Goal: Information Seeking & Learning: Check status

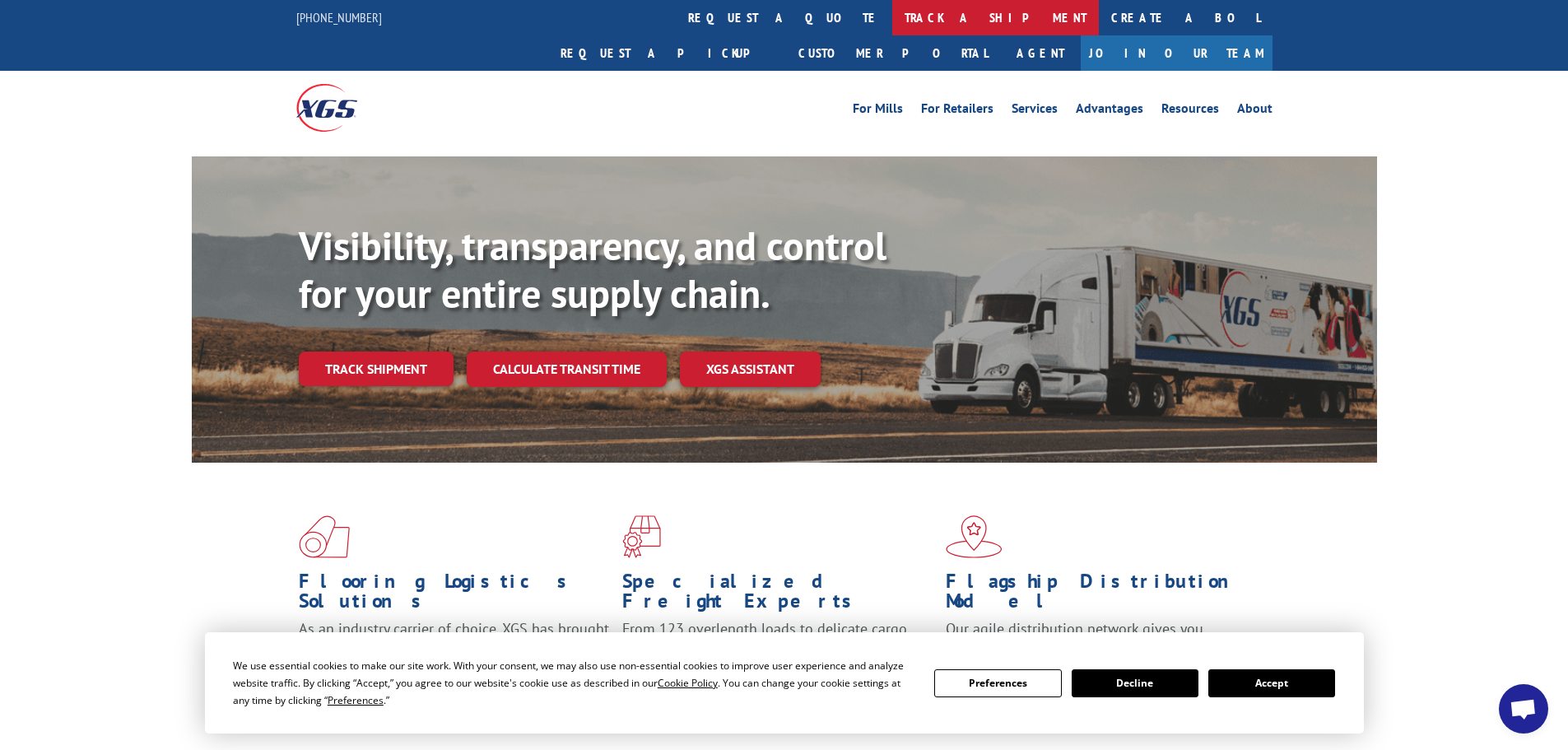
click at [892, 13] on link "track a shipment" at bounding box center [996, 17] width 207 height 36
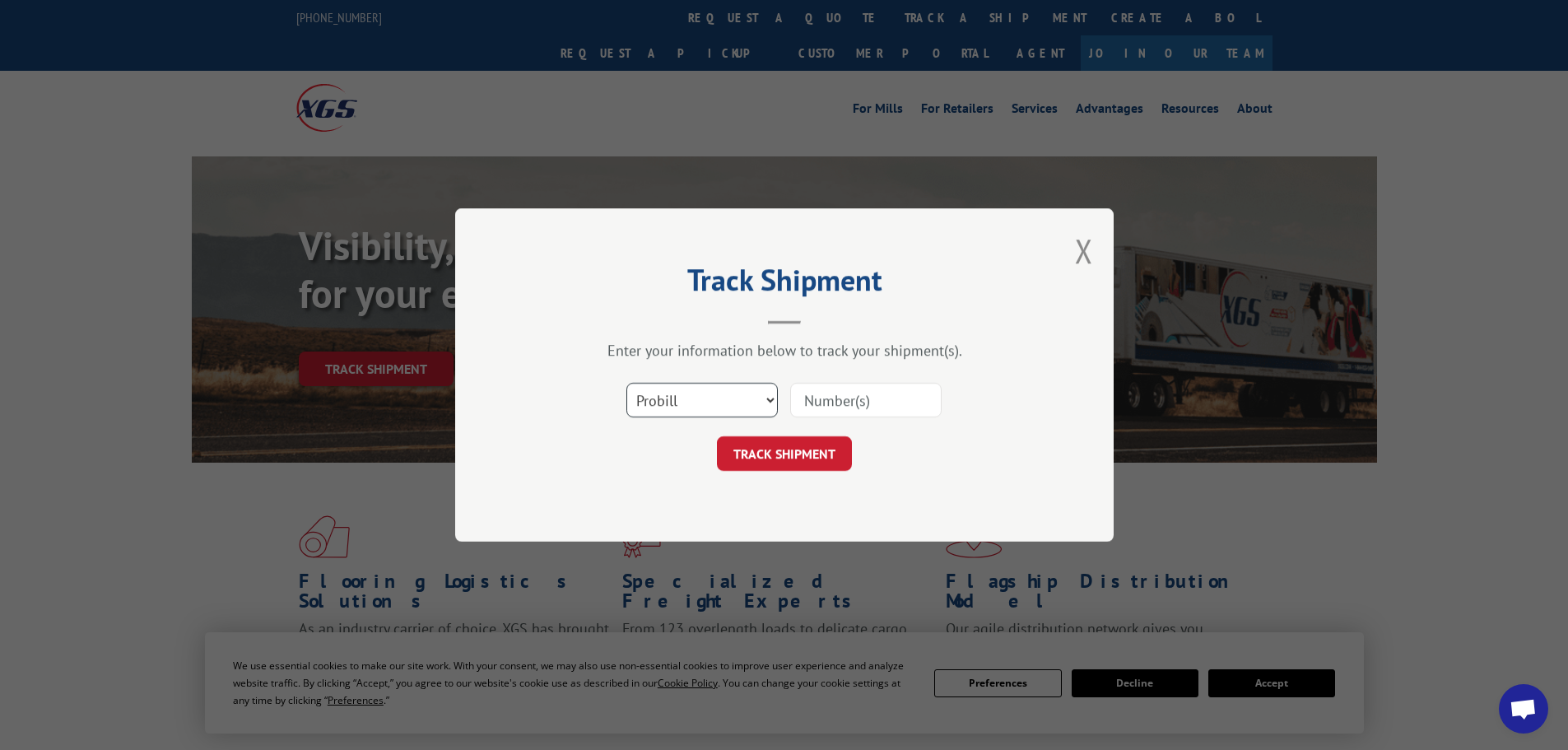
click at [697, 386] on select "Select category... Probill BOL PO" at bounding box center [701, 400] width 151 height 35
select select "bol"
click at [626, 383] on select "Select category... Probill BOL PO" at bounding box center [701, 400] width 151 height 35
click at [874, 409] on input at bounding box center [865, 400] width 151 height 35
paste input "6042807"
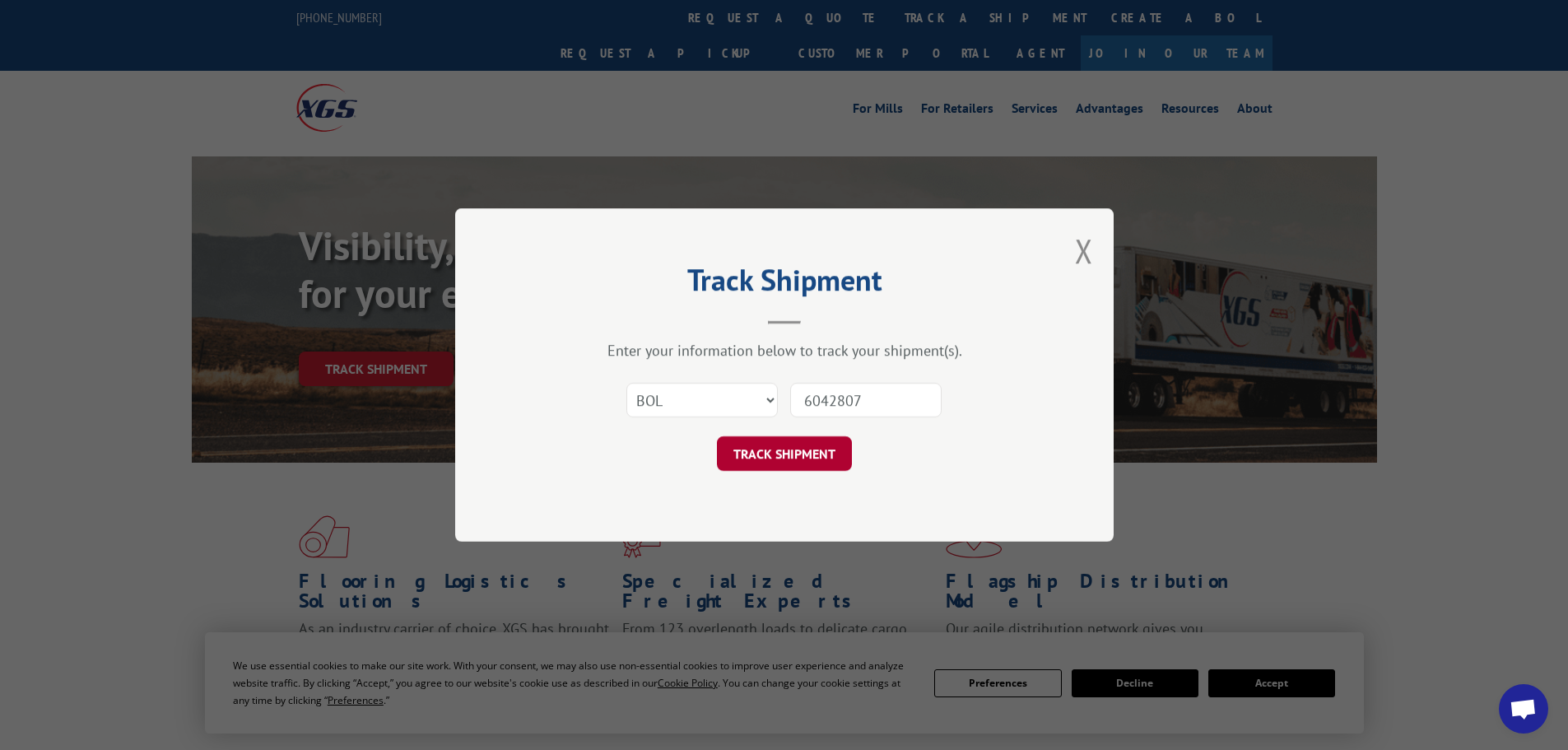
type input "6042807"
click at [787, 462] on button "TRACK SHIPMENT" at bounding box center [784, 454] width 135 height 35
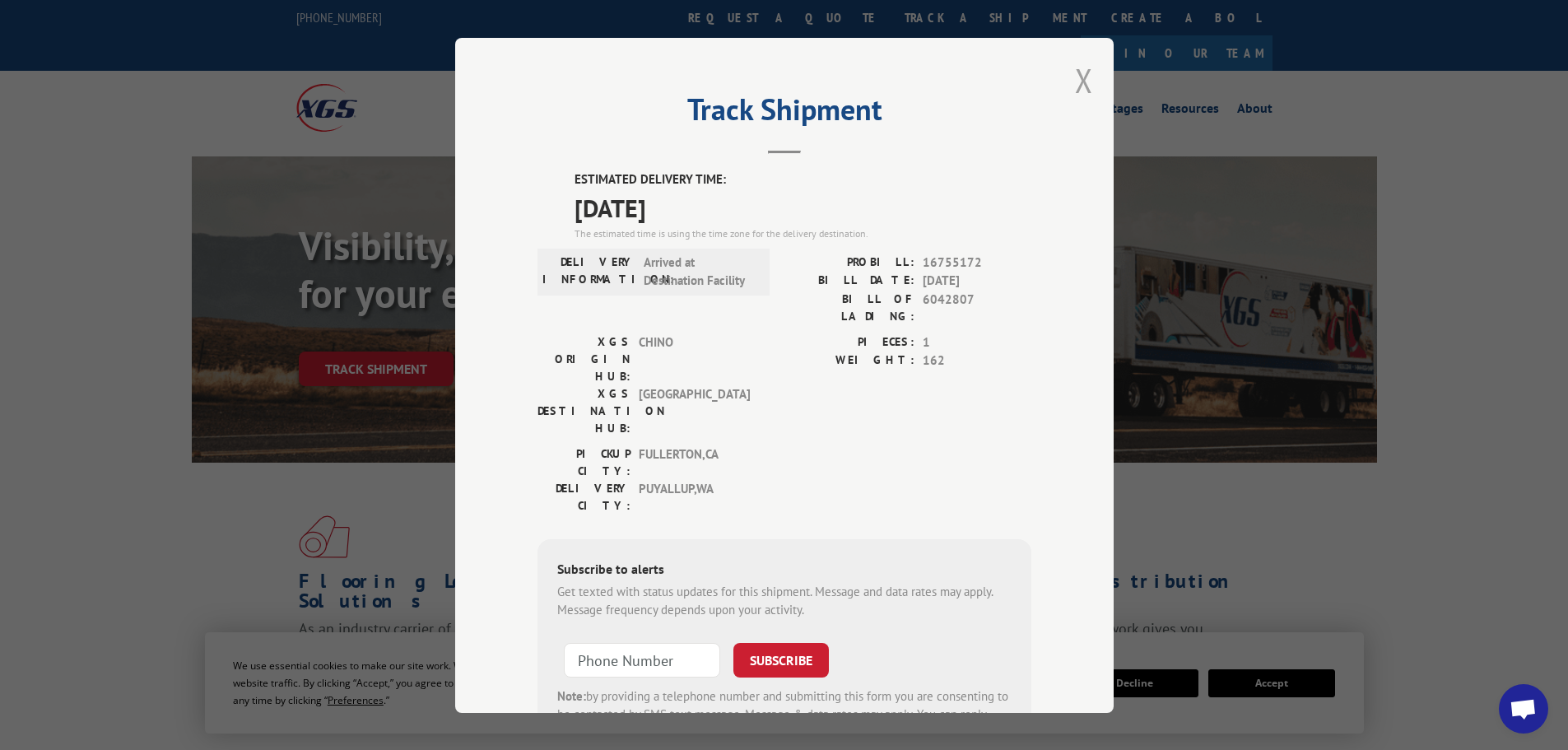
click at [1076, 78] on button "Close modal" at bounding box center [1085, 81] width 18 height 44
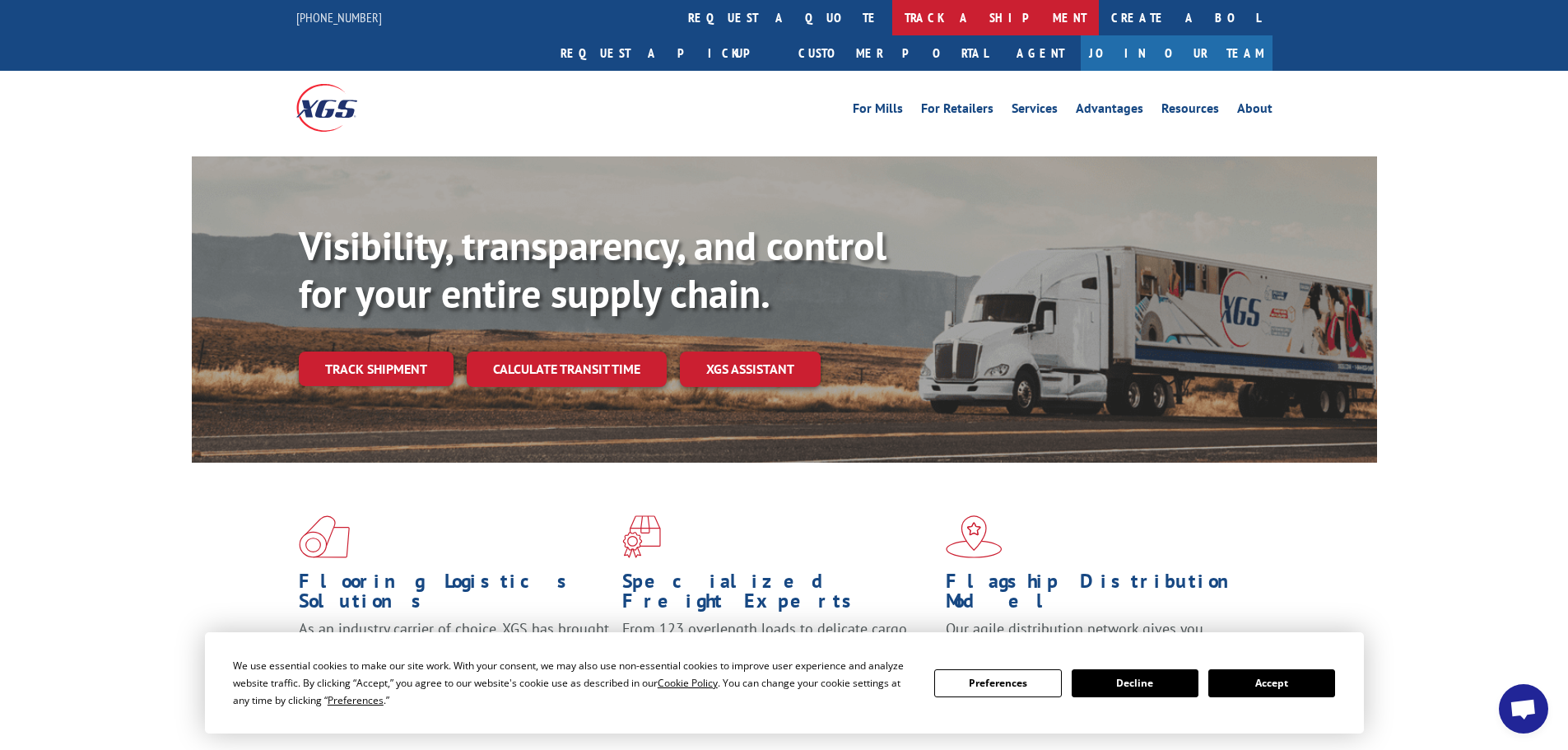
click at [892, 26] on link "track a shipment" at bounding box center [996, 17] width 207 height 36
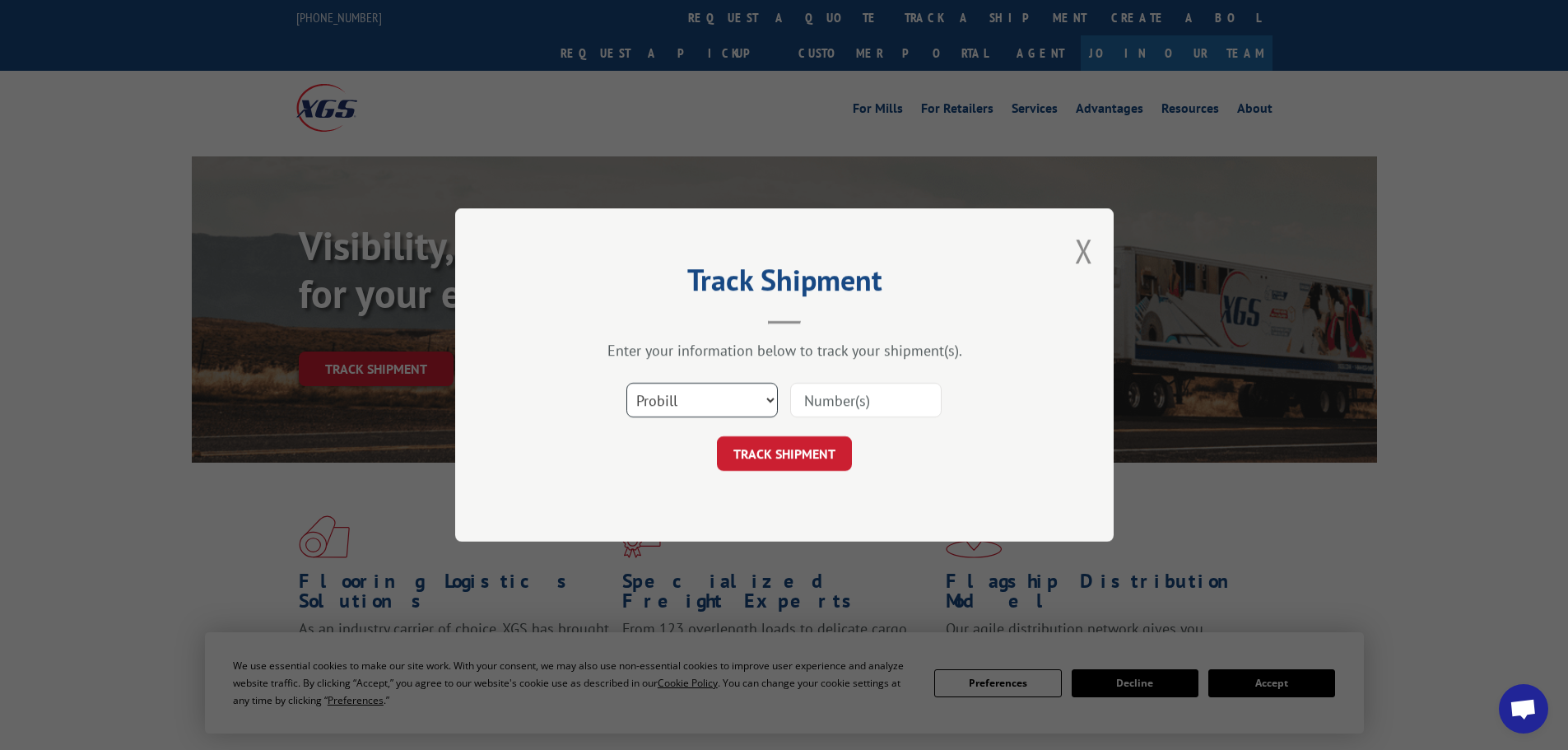
click at [702, 392] on select "Select category... Probill BOL PO" at bounding box center [701, 400] width 151 height 35
select select "bol"
click at [626, 383] on select "Select category... Probill BOL PO" at bounding box center [701, 400] width 151 height 35
click at [822, 399] on input at bounding box center [865, 400] width 151 height 35
paste input "6042794"
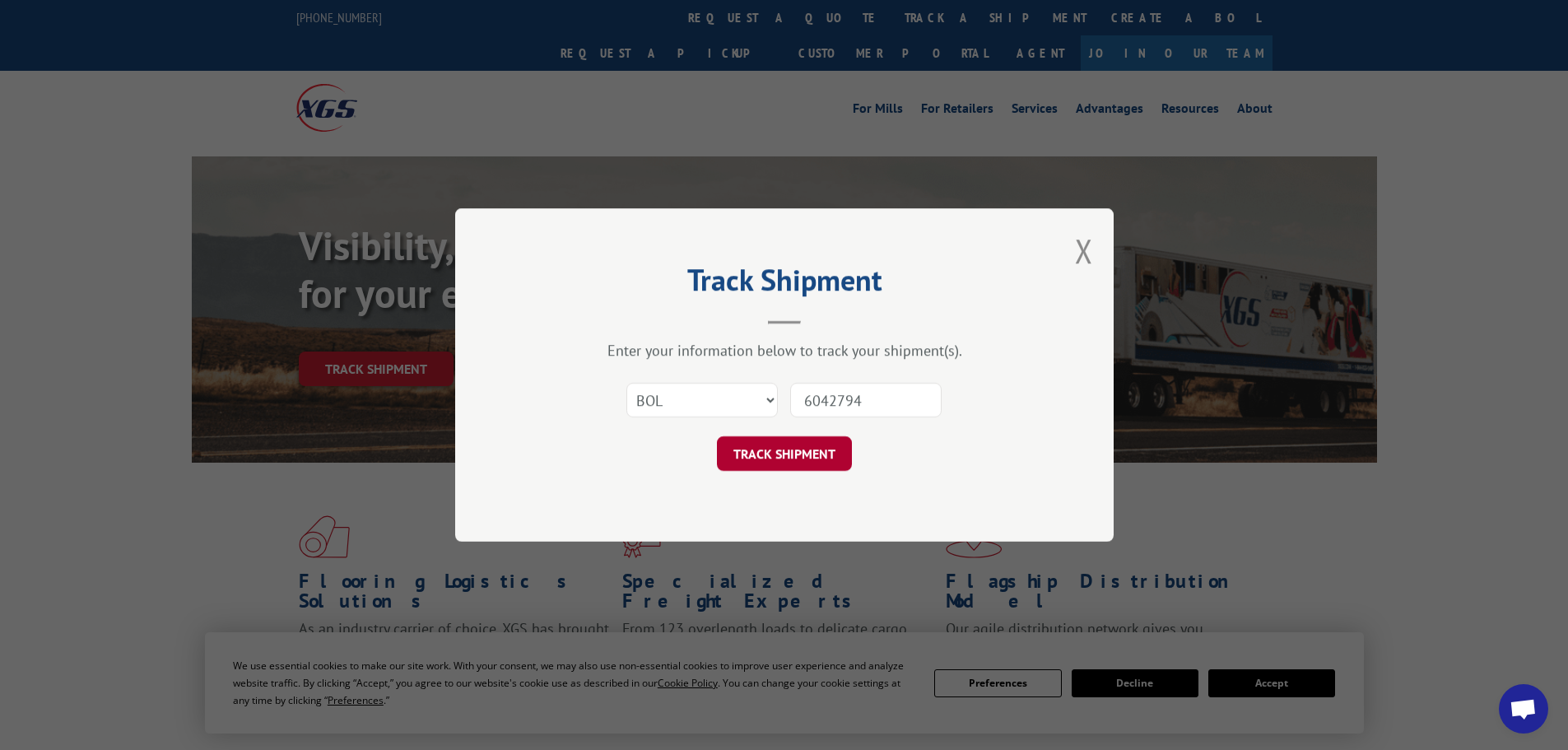
type input "6042794"
click at [779, 462] on button "TRACK SHIPMENT" at bounding box center [784, 454] width 135 height 35
